Goal: Transaction & Acquisition: Purchase product/service

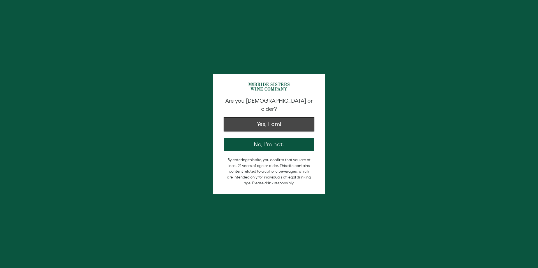
click at [285, 118] on button "Yes, I am!" at bounding box center [269, 124] width 90 height 13
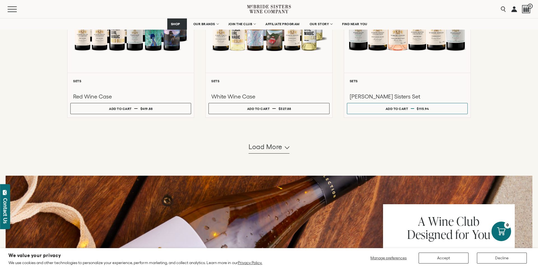
scroll to position [516, 0]
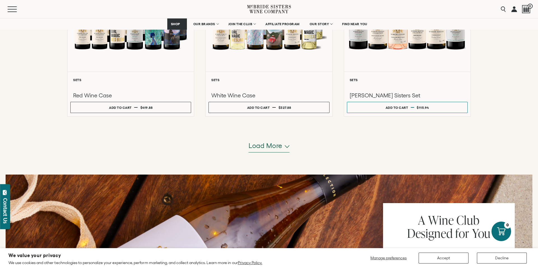
click at [274, 148] on span "Load more" at bounding box center [266, 146] width 34 height 10
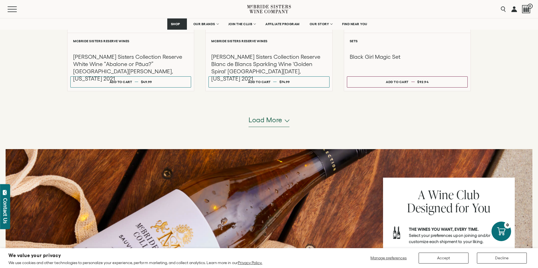
scroll to position [1101, 0]
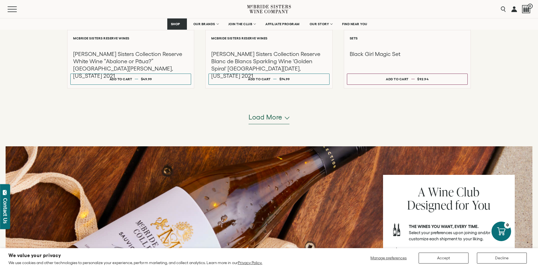
click at [285, 122] on button "Load more" at bounding box center [269, 117] width 41 height 13
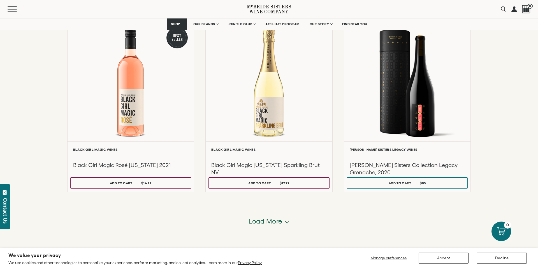
scroll to position [1560, 0]
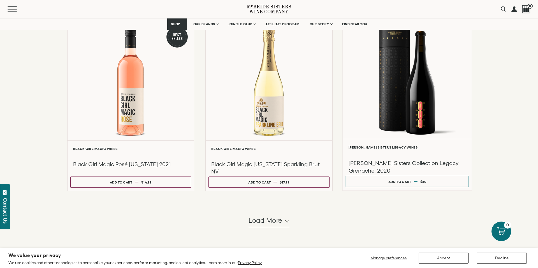
click at [407, 86] on div at bounding box center [407, 79] width 129 height 119
